Goal: Information Seeking & Learning: Find specific fact

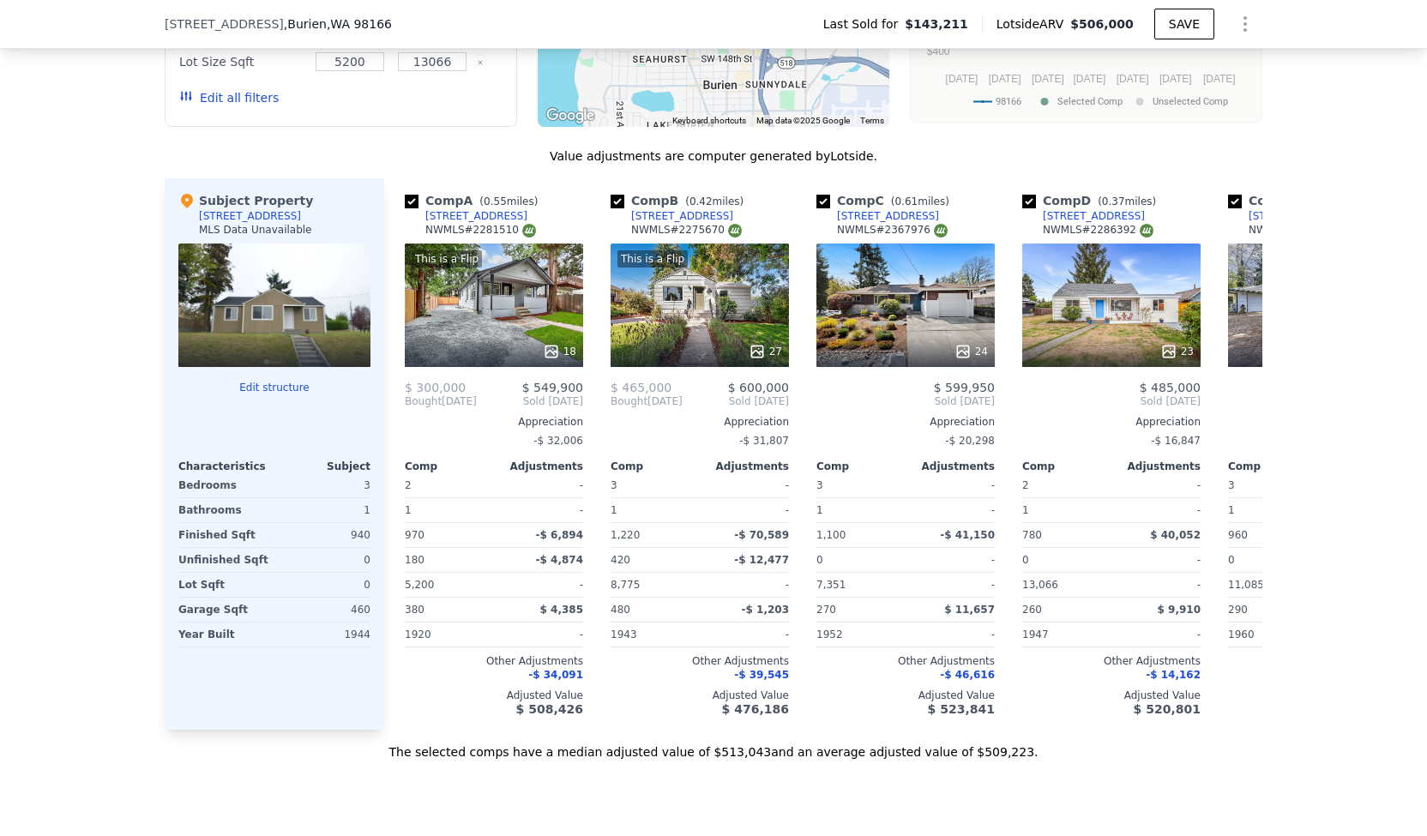
scroll to position [1597, 0]
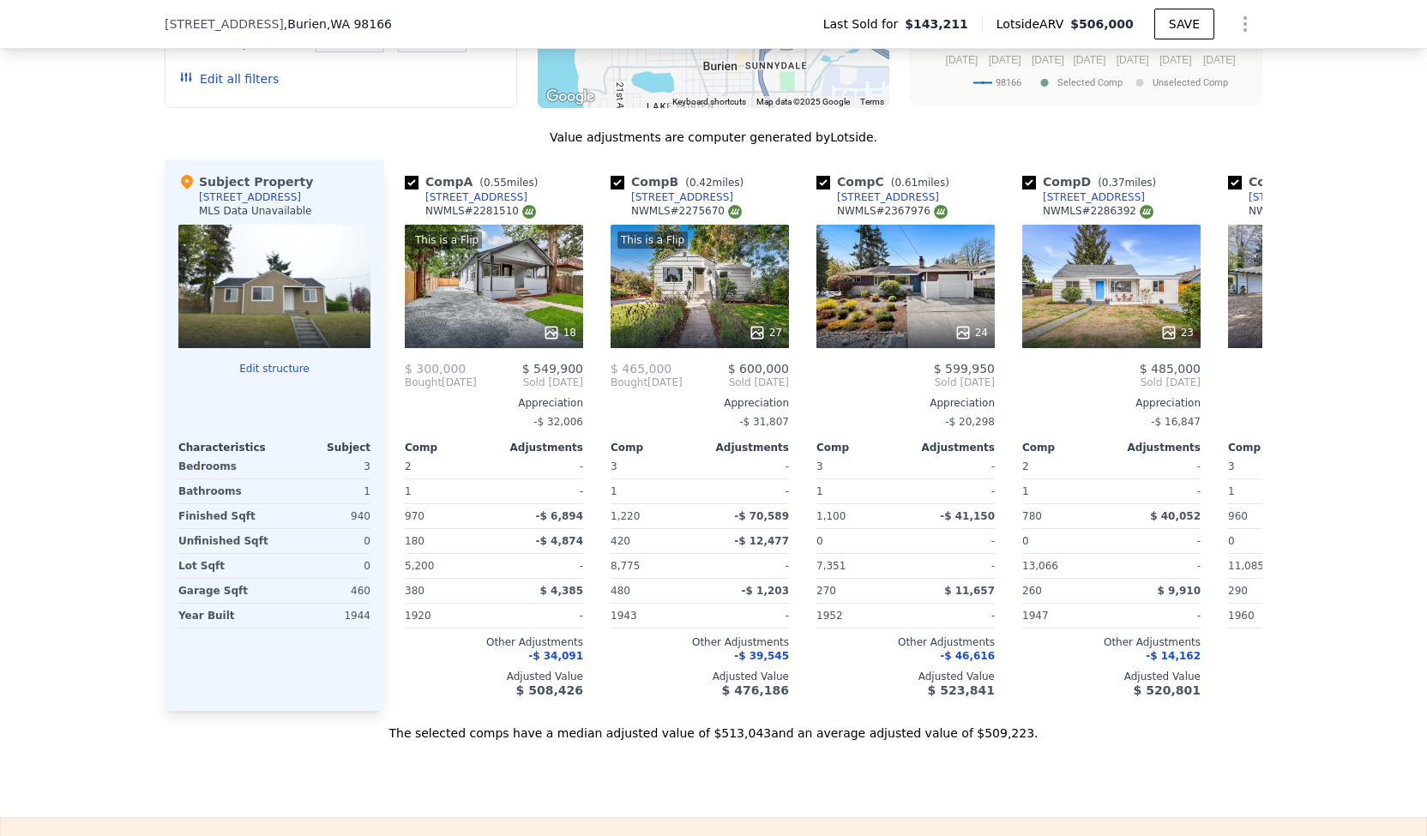
click at [509, 539] on div "-$ 4,874" at bounding box center [540, 541] width 86 height 24
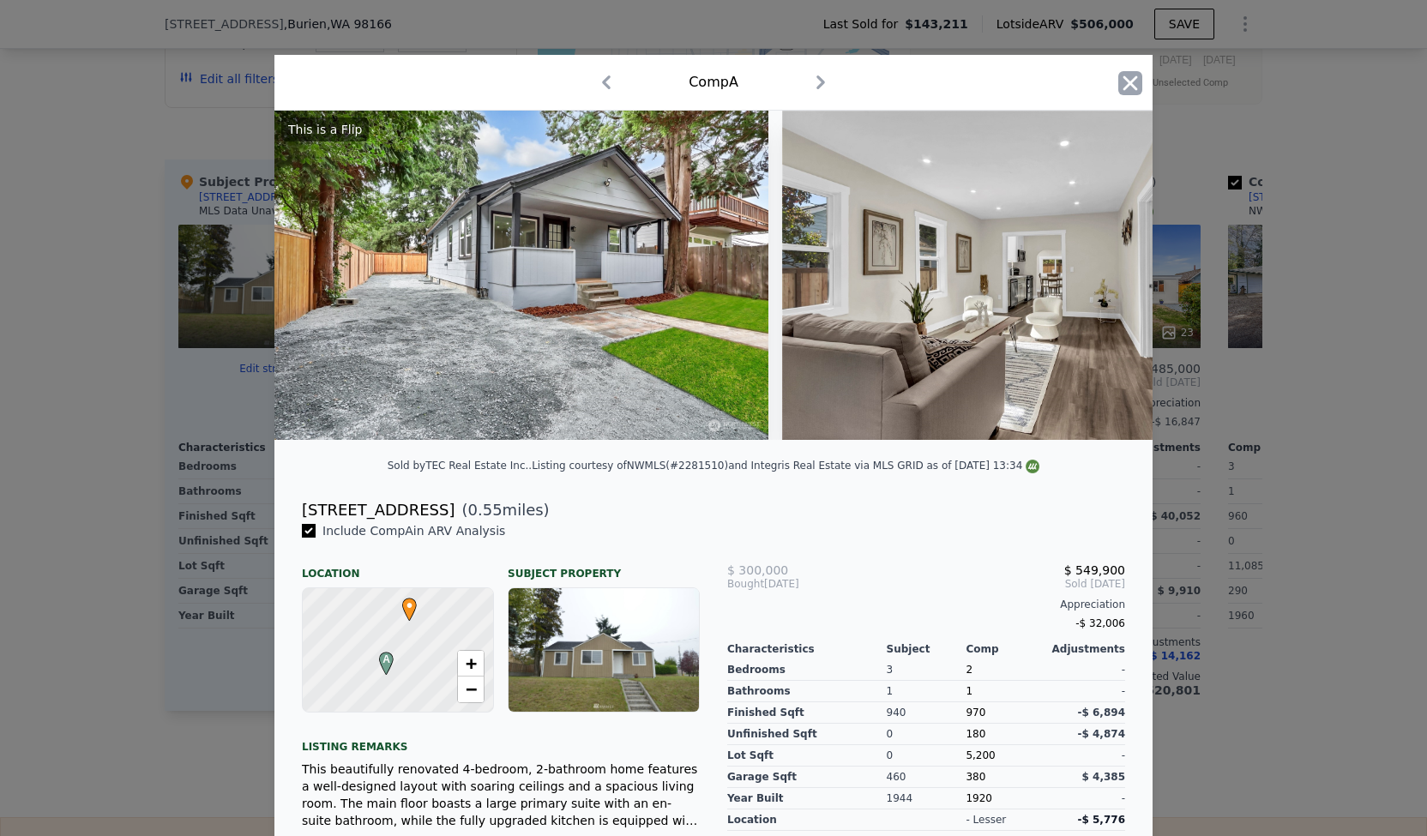
click at [1130, 79] on icon "button" at bounding box center [1130, 83] width 24 height 24
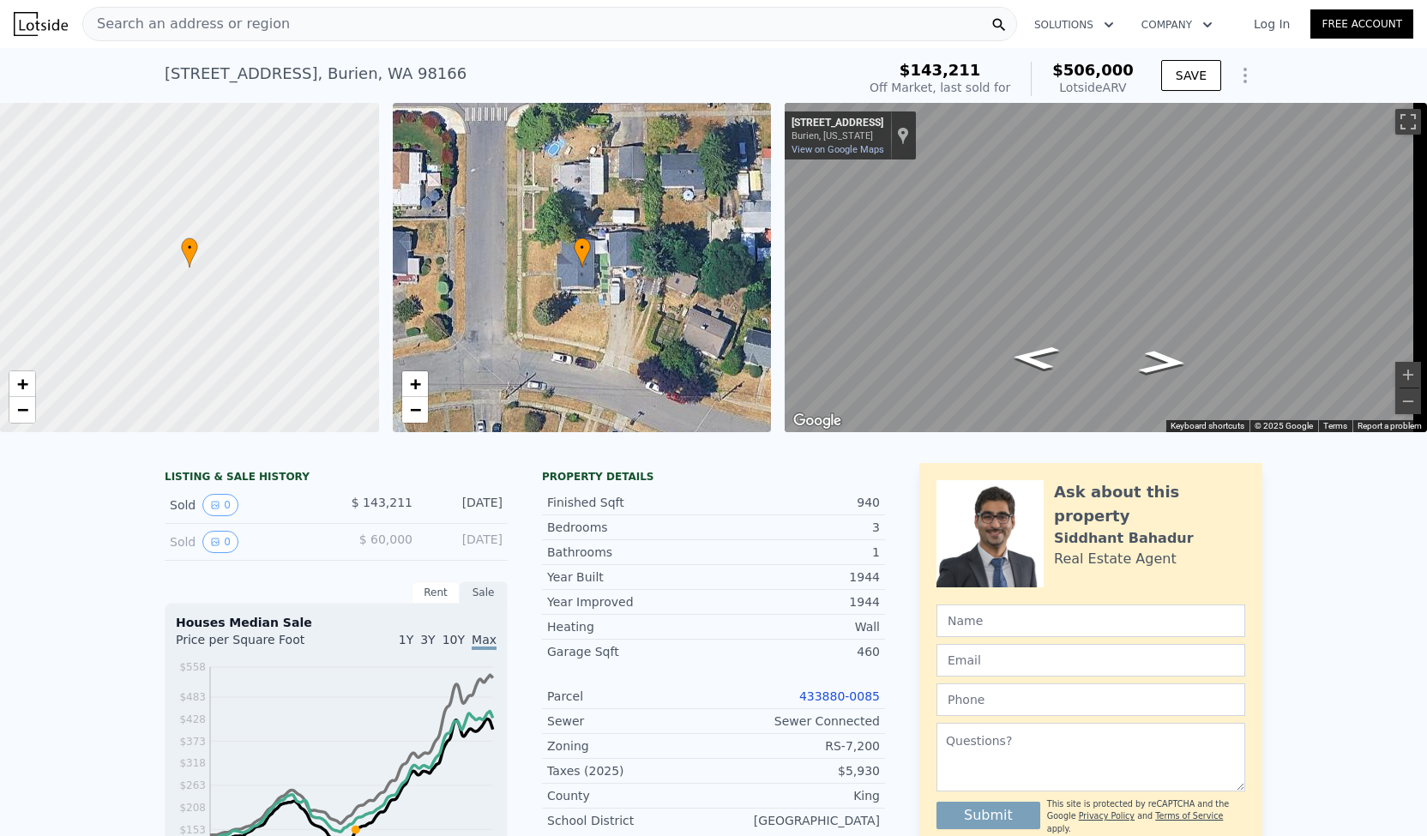
click at [310, 76] on div "[STREET_ADDRESS]" at bounding box center [316, 74] width 302 height 24
copy div "[STREET_ADDRESS] Sold [DATE] for $143,211 (~ARV $506k )"
click at [1149, 354] on icon "Go South, 8th Ave SW" at bounding box center [1162, 362] width 88 height 35
